Goal: Information Seeking & Learning: Learn about a topic

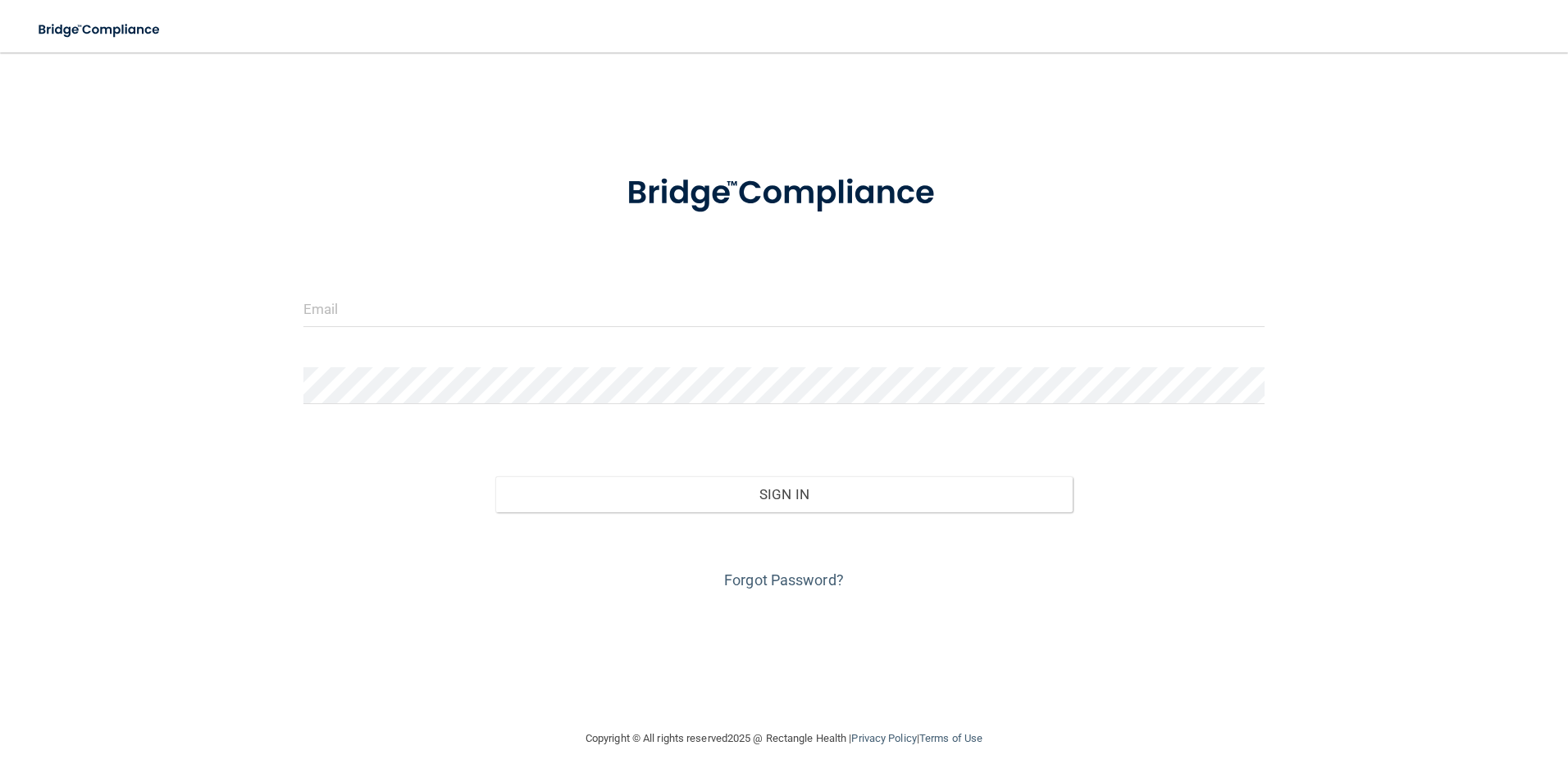
click at [323, 334] on div at bounding box center [784, 314] width 986 height 49
click at [318, 316] on input "email" at bounding box center [785, 308] width 962 height 37
type input "[EMAIL_ADDRESS][DOMAIN_NAME]"
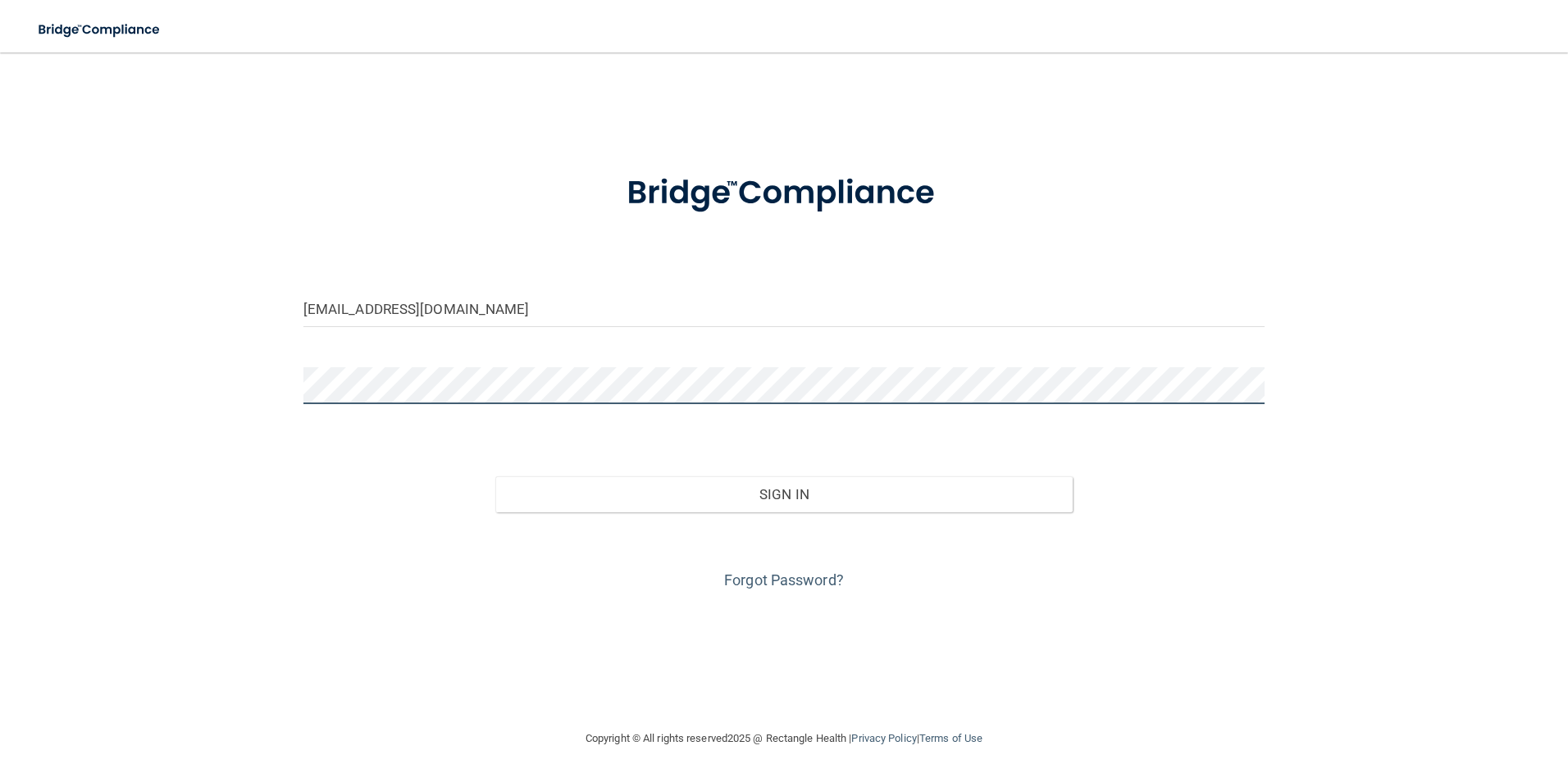
click at [495, 477] on button "Sign In" at bounding box center [784, 494] width 577 height 36
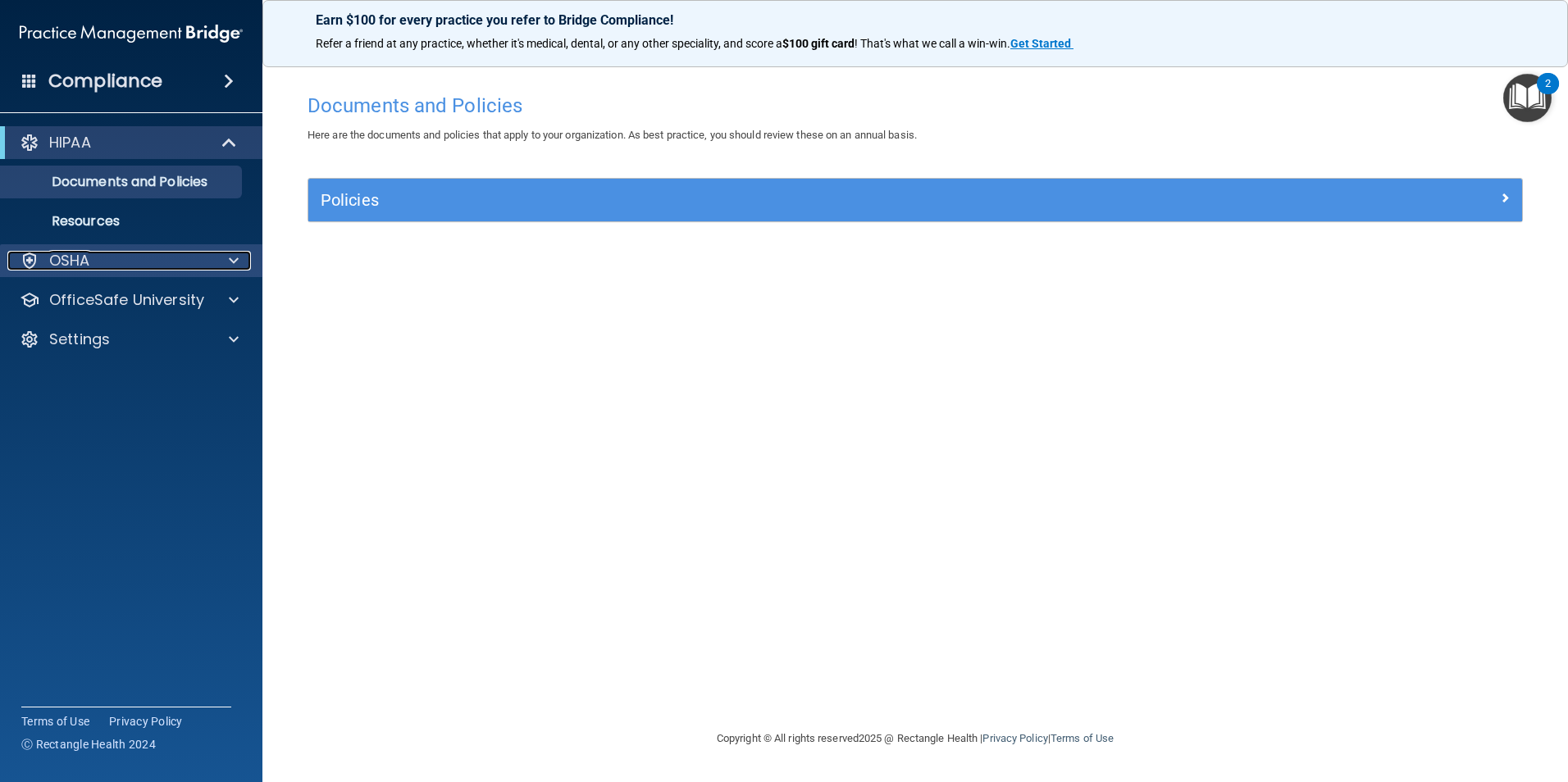
click at [207, 252] on div "OSHA" at bounding box center [108, 261] width 203 height 20
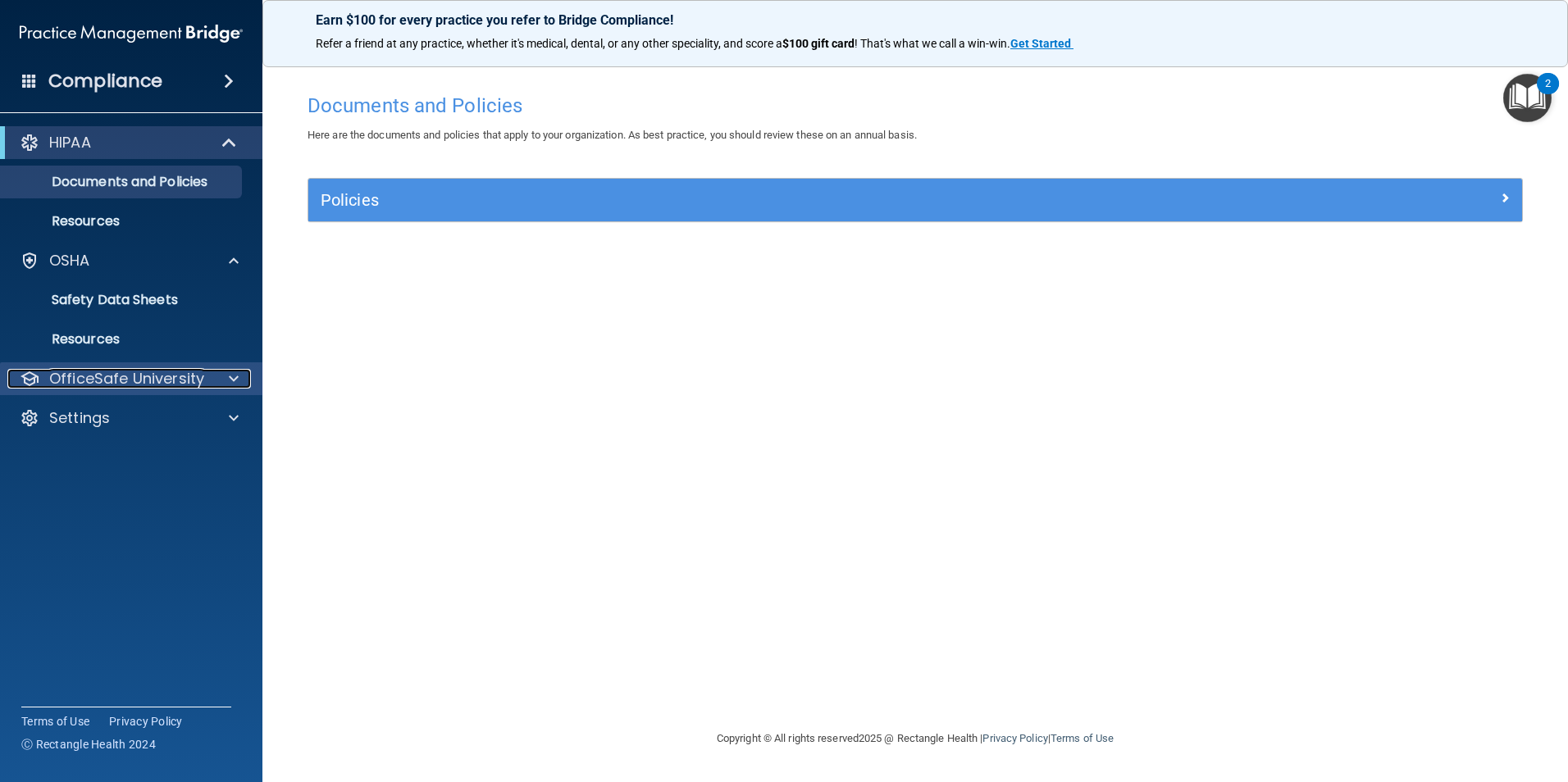
click at [101, 379] on p "OfficeSafe University" at bounding box center [126, 379] width 155 height 20
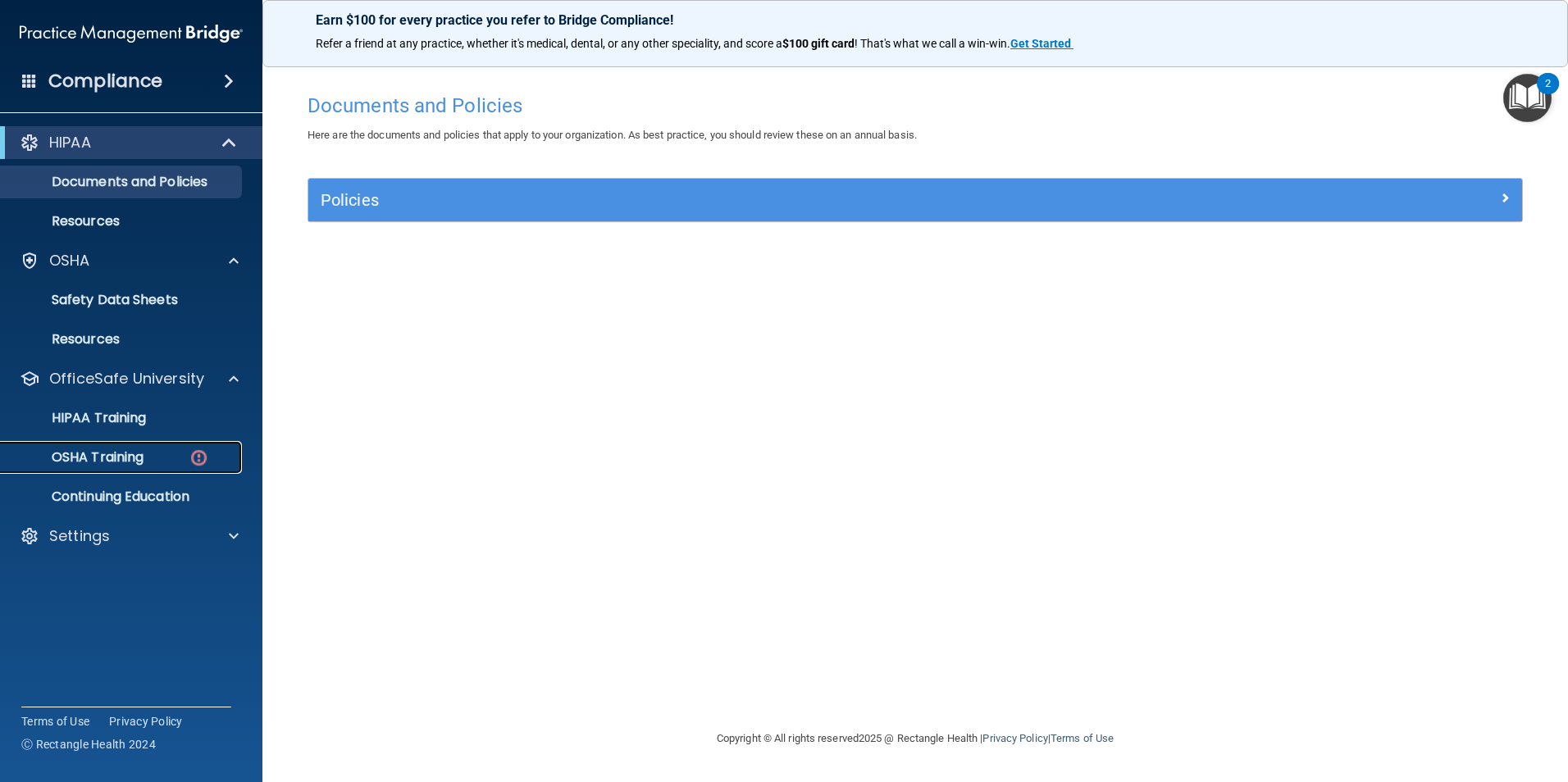
click at [142, 456] on p "OSHA Training" at bounding box center [77, 458] width 133 height 16
